Goal: Task Accomplishment & Management: Manage account settings

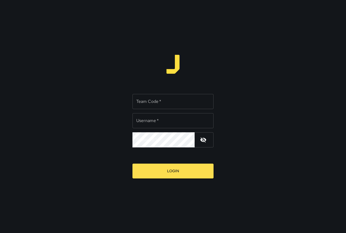
click at [165, 103] on input "Team Code   *" at bounding box center [172, 101] width 81 height 15
type input "*****"
click at [165, 121] on input "Username   *" at bounding box center [172, 120] width 81 height 15
type input "*********"
click at [206, 140] on button "button" at bounding box center [203, 139] width 13 height 13
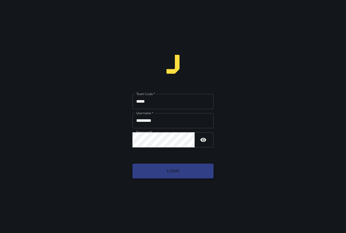
click at [197, 171] on button "Login" at bounding box center [172, 171] width 81 height 15
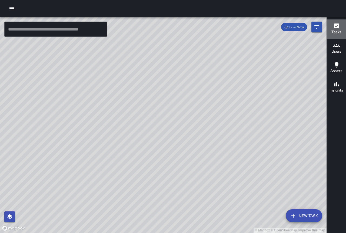
click at [336, 33] on h6 "Tasks" at bounding box center [336, 32] width 10 height 6
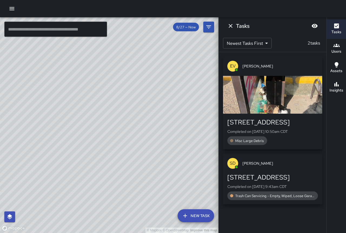
click at [265, 45] on body "© Mapbox © OpenStreetMap Improve this map ​ New Task 8/27 — Now Map Layers Task…" at bounding box center [173, 116] width 346 height 233
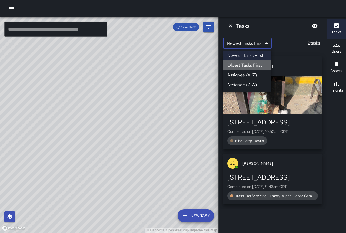
click at [260, 64] on li "Oldest Tasks First" at bounding box center [247, 65] width 48 height 10
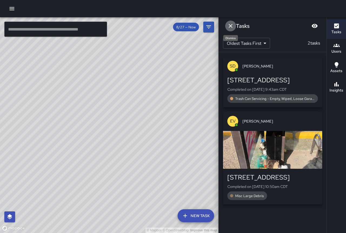
click at [231, 25] on icon "Dismiss" at bounding box center [230, 26] width 4 height 4
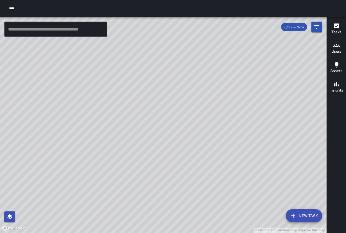
click at [334, 35] on h6 "Tasks" at bounding box center [336, 32] width 10 height 6
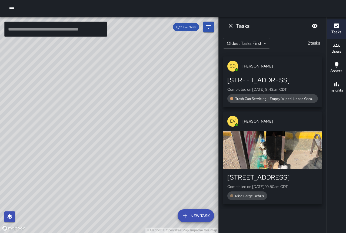
click at [314, 25] on icon "Blur" at bounding box center [314, 26] width 6 height 6
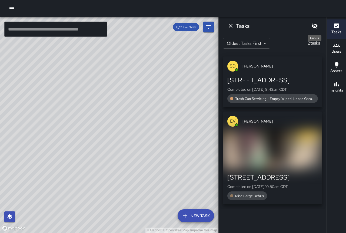
click at [314, 25] on icon "Unblur" at bounding box center [314, 26] width 6 height 6
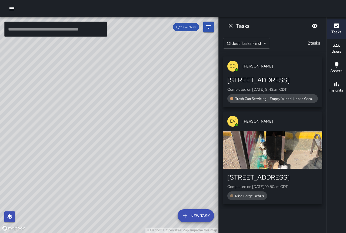
click at [169, 41] on div "© Mapbox © OpenStreetMap Improve this map" at bounding box center [109, 125] width 218 height 216
click at [176, 52] on div "© Mapbox © OpenStreetMap Improve this map" at bounding box center [109, 125] width 218 height 216
click at [228, 24] on icon "Dismiss" at bounding box center [230, 26] width 6 height 6
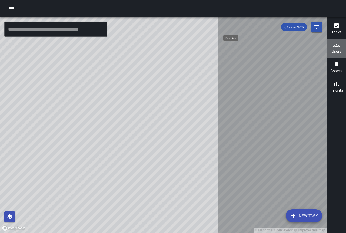
click at [334, 52] on h6 "Users" at bounding box center [336, 52] width 10 height 6
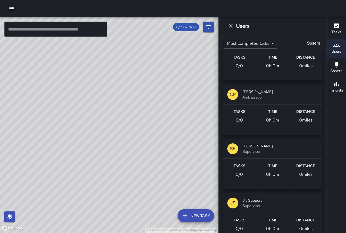
scroll to position [297, 0]
click at [265, 204] on span "Supervisor" at bounding box center [279, 205] width 75 height 5
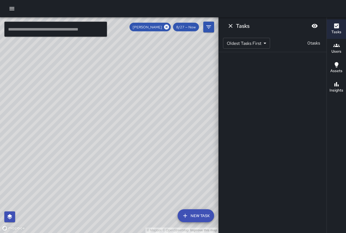
scroll to position [0, 0]
click at [261, 46] on body "© Mapbox © OpenStreetMap Improve this map ​ New Task [PERSON_NAME] 8/27 — Now M…" at bounding box center [173, 116] width 346 height 233
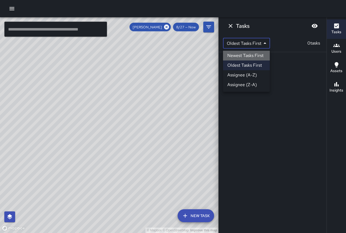
click at [257, 52] on li "Newest Tasks First" at bounding box center [246, 56] width 47 height 10
click at [260, 46] on body "© Mapbox © OpenStreetMap Improve this map ​ New Task [PERSON_NAME] 8/27 — Now M…" at bounding box center [173, 116] width 346 height 233
click at [255, 76] on li "Assignee (A-Z)" at bounding box center [247, 75] width 48 height 10
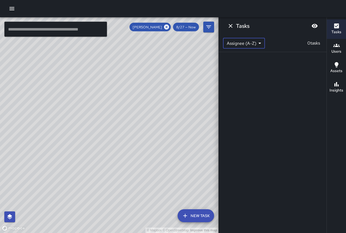
click at [260, 45] on body "© Mapbox © OpenStreetMap Improve this map ​ New Task [PERSON_NAME] 8/27 — Now M…" at bounding box center [173, 116] width 346 height 233
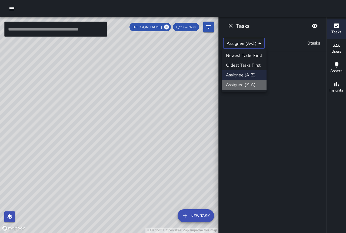
click at [257, 83] on li "Assignee (Z-A)" at bounding box center [243, 85] width 45 height 10
click at [259, 41] on body "© Mapbox © OpenStreetMap Improve this map ​ New Task [PERSON_NAME] 8/27 — Now M…" at bounding box center [173, 116] width 346 height 233
click at [256, 53] on li "Newest Tasks First" at bounding box center [243, 56] width 45 height 10
type input "*"
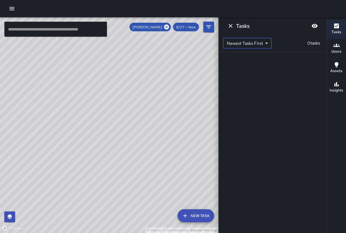
click at [230, 24] on icon "Dismiss" at bounding box center [230, 26] width 6 height 6
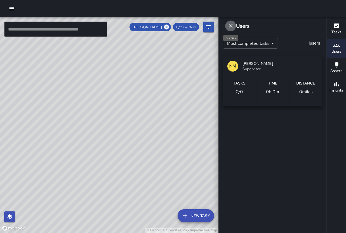
click at [230, 24] on icon "Dismiss" at bounding box center [230, 26] width 6 height 6
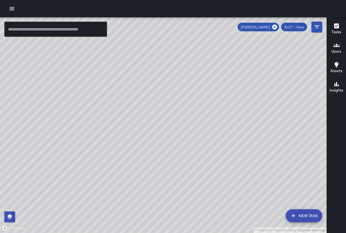
click at [273, 27] on icon at bounding box center [274, 27] width 5 height 5
click at [317, 28] on icon "Filters" at bounding box center [316, 27] width 6 height 6
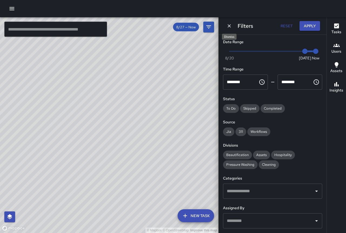
click at [229, 26] on icon "Dismiss" at bounding box center [228, 25] width 3 height 3
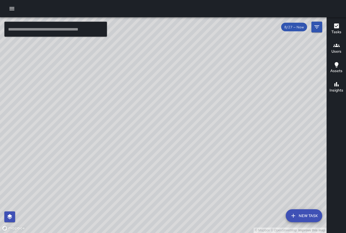
click at [337, 51] on h6 "Users" at bounding box center [336, 52] width 10 height 6
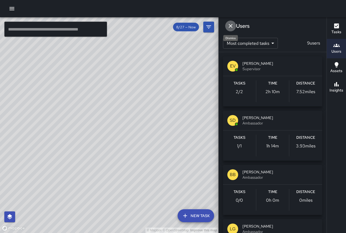
click at [228, 25] on icon "Dismiss" at bounding box center [230, 26] width 6 height 6
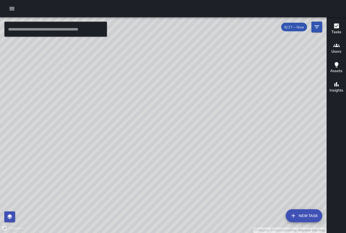
click at [341, 50] on button "Users" at bounding box center [335, 48] width 19 height 19
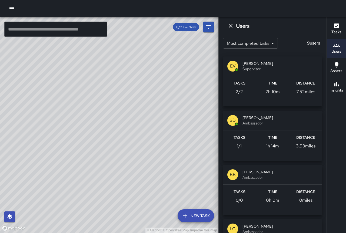
click at [269, 44] on body "© Mapbox © OpenStreetMap Improve this map ​ New Task 8/27 — Now Map Layers Task…" at bounding box center [173, 116] width 346 height 233
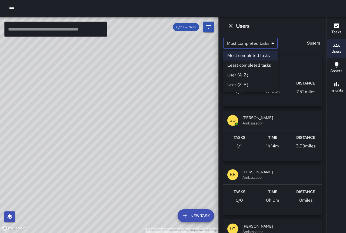
click at [269, 44] on div at bounding box center [173, 116] width 346 height 233
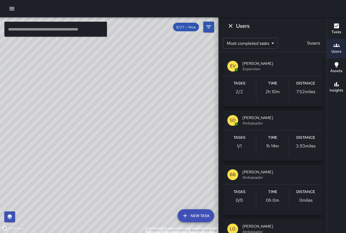
click at [135, 41] on div "© Mapbox © OpenStreetMap Improve this map" at bounding box center [109, 125] width 218 height 216
click at [209, 28] on icon "Filters" at bounding box center [208, 27] width 6 height 6
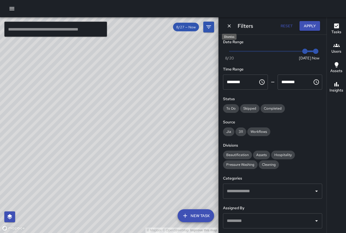
click at [226, 26] on icon "Dismiss" at bounding box center [228, 25] width 5 height 5
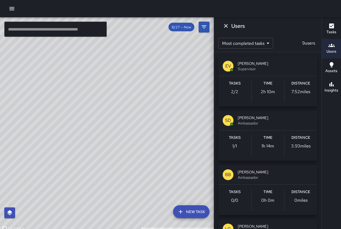
click at [226, 26] on button "Dismiss" at bounding box center [226, 26] width 11 height 11
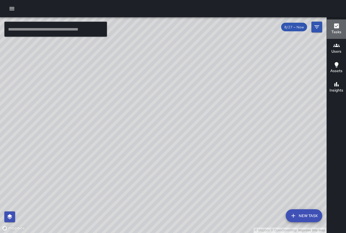
click at [334, 33] on h6 "Tasks" at bounding box center [336, 32] width 10 height 6
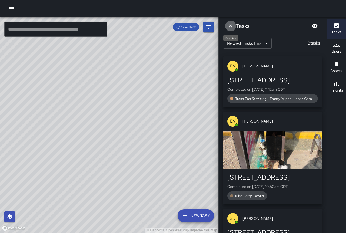
click at [231, 25] on icon "Dismiss" at bounding box center [230, 26] width 6 height 6
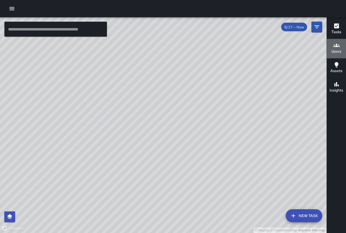
click at [335, 55] on button "Users" at bounding box center [335, 48] width 19 height 19
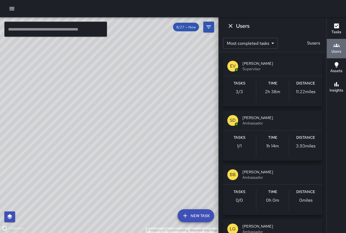
click at [335, 55] on button "Users" at bounding box center [335, 48] width 19 height 19
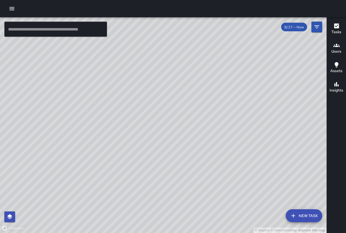
click at [340, 68] on div "Assets" at bounding box center [336, 68] width 12 height 12
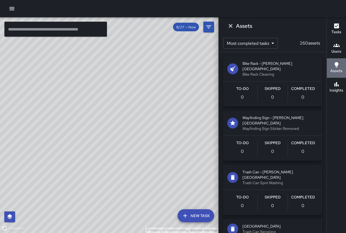
click at [340, 68] on div "Assets" at bounding box center [336, 68] width 12 height 12
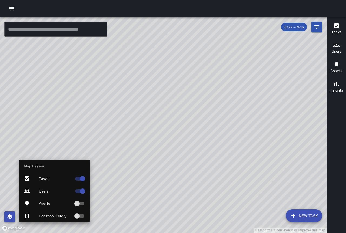
click at [12, 216] on icon "button" at bounding box center [9, 216] width 5 height 5
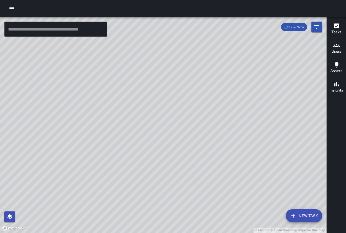
click at [14, 11] on icon "button" at bounding box center [12, 8] width 6 height 6
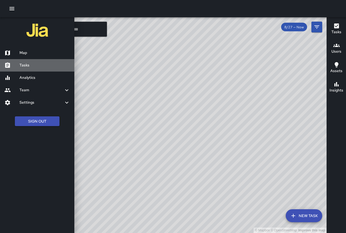
click at [25, 63] on h6 "Tasks" at bounding box center [44, 65] width 50 height 6
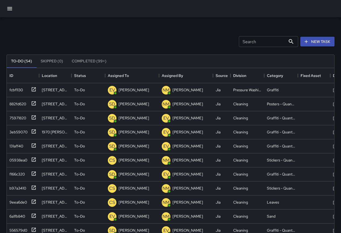
click at [86, 62] on button "Completed (99+)" at bounding box center [88, 61] width 43 height 13
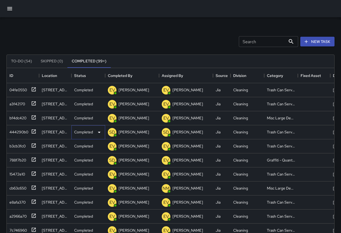
click at [84, 132] on p "Completed" at bounding box center [83, 131] width 19 height 5
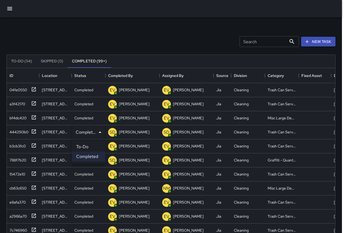
click at [84, 132] on div at bounding box center [173, 116] width 346 height 233
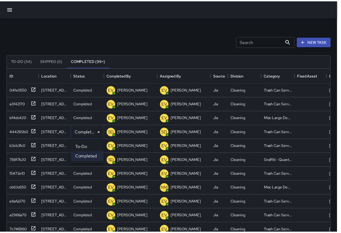
scroll to position [4, 4]
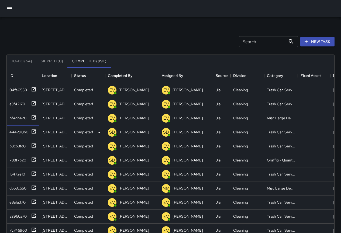
click at [21, 132] on div "444290b0" at bounding box center [17, 131] width 21 height 8
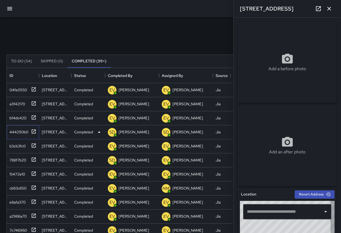
type input "**********"
click at [21, 132] on div "444290b0" at bounding box center [17, 131] width 21 height 8
click at [18, 160] on div "788f7b20" at bounding box center [16, 159] width 19 height 8
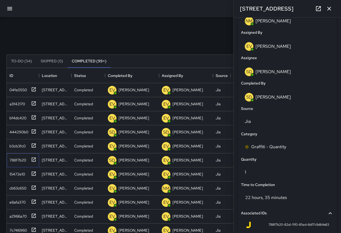
scroll to position [351, 0]
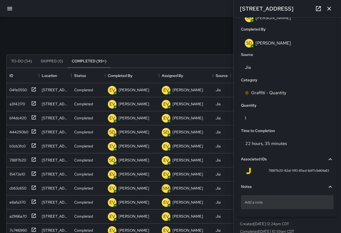
click at [272, 203] on p "Add a note" at bounding box center [287, 201] width 85 height 5
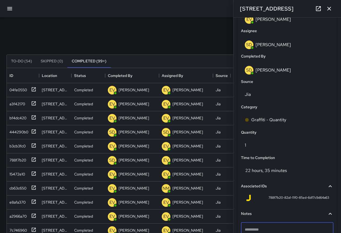
scroll to position [359, 0]
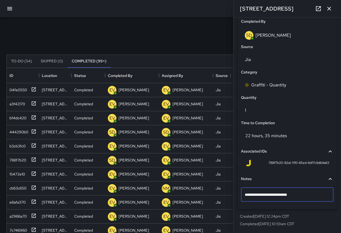
type textarea "**********"
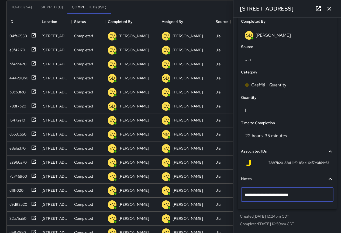
scroll to position [86, 0]
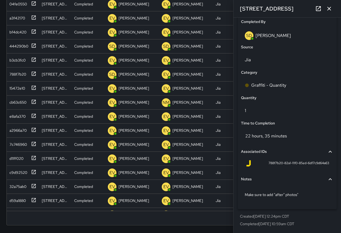
click at [329, 179] on icon at bounding box center [330, 179] width 3 height 2
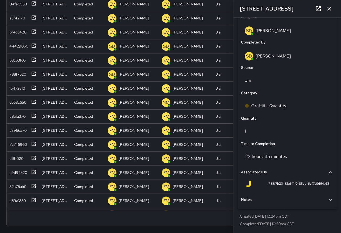
scroll to position [338, 0]
click at [328, 199] on icon at bounding box center [330, 200] width 6 height 6
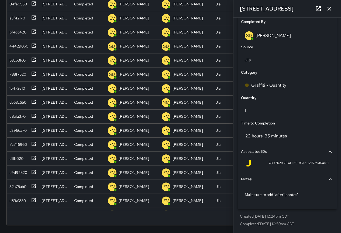
click at [327, 181] on icon at bounding box center [330, 179] width 6 height 6
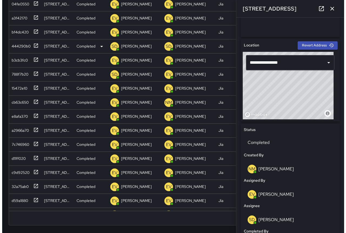
scroll to position [0, 0]
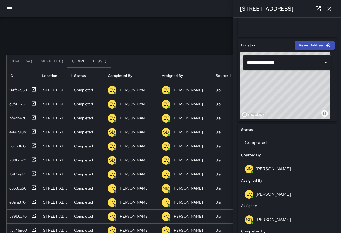
click at [285, 84] on div "© Mapbox © OpenStreetMap Improve this map" at bounding box center [285, 85] width 91 height 67
click at [330, 8] on icon "button" at bounding box center [330, 9] width 4 height 4
